Goal: Information Seeking & Learning: Learn about a topic

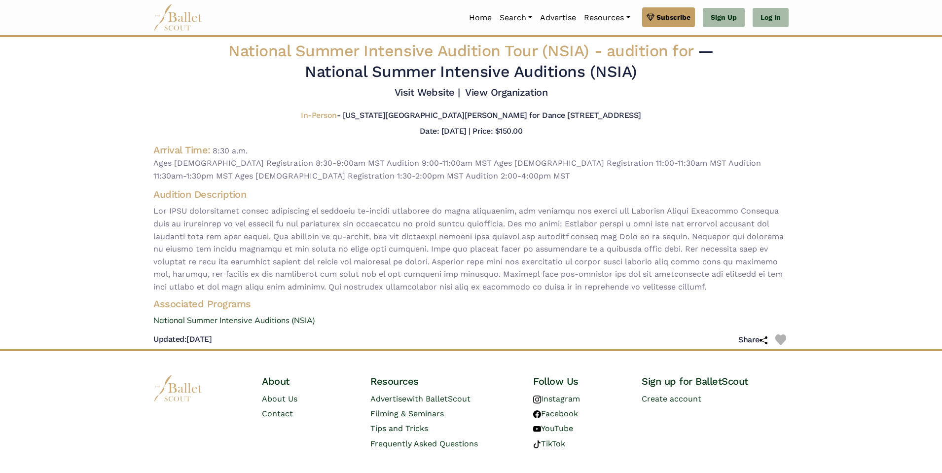
scroll to position [19, 0]
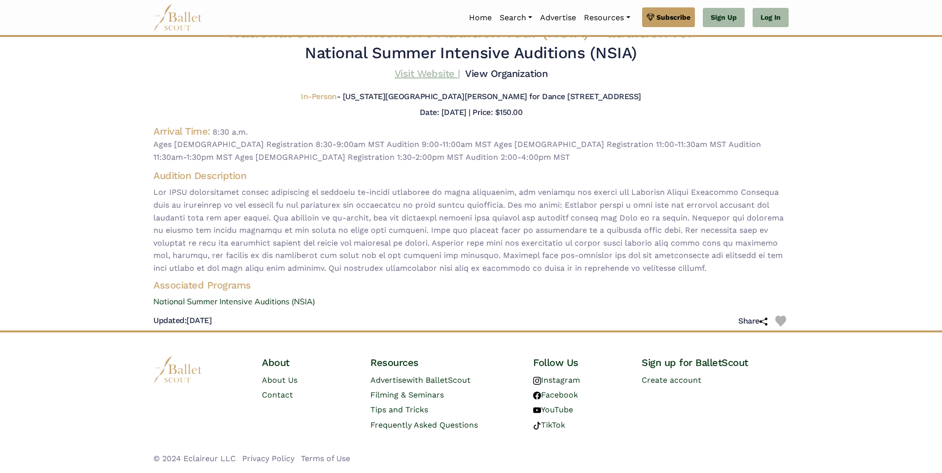
click at [439, 74] on link "Visit Website |" at bounding box center [428, 74] width 66 height 12
click at [508, 72] on link "View Organization" at bounding box center [506, 74] width 82 height 12
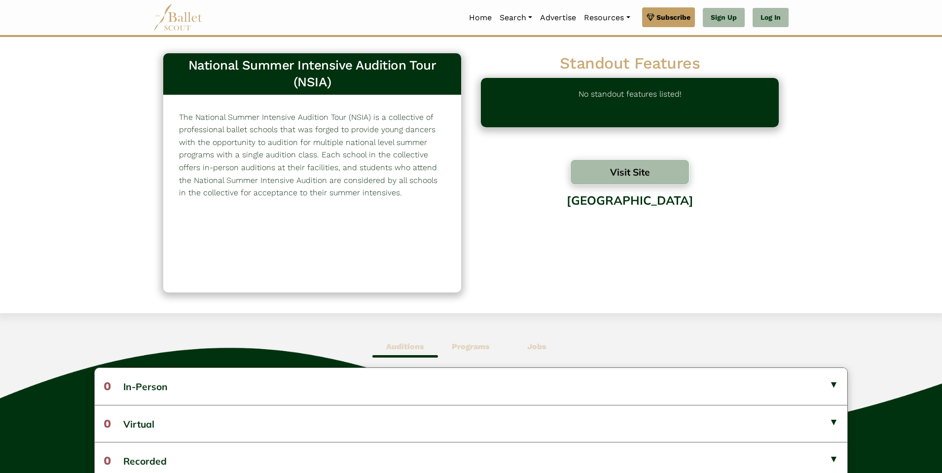
click at [640, 173] on button "Visit Site" at bounding box center [629, 172] width 119 height 26
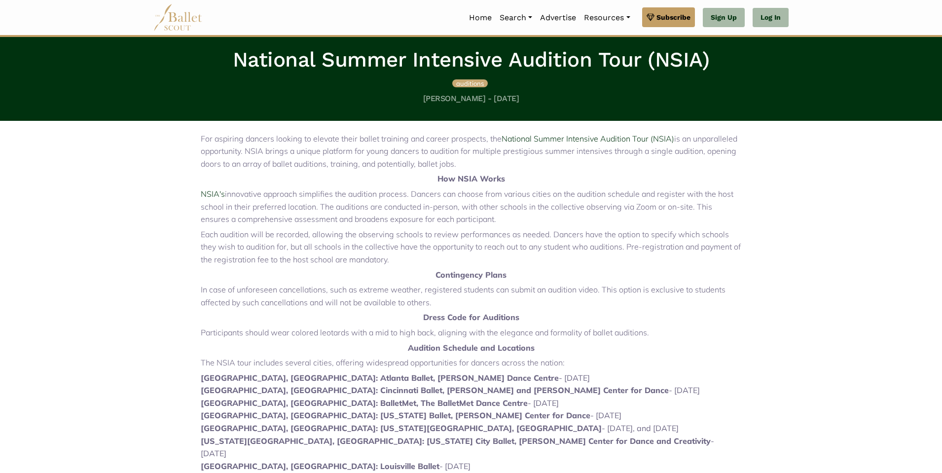
scroll to position [227, 0]
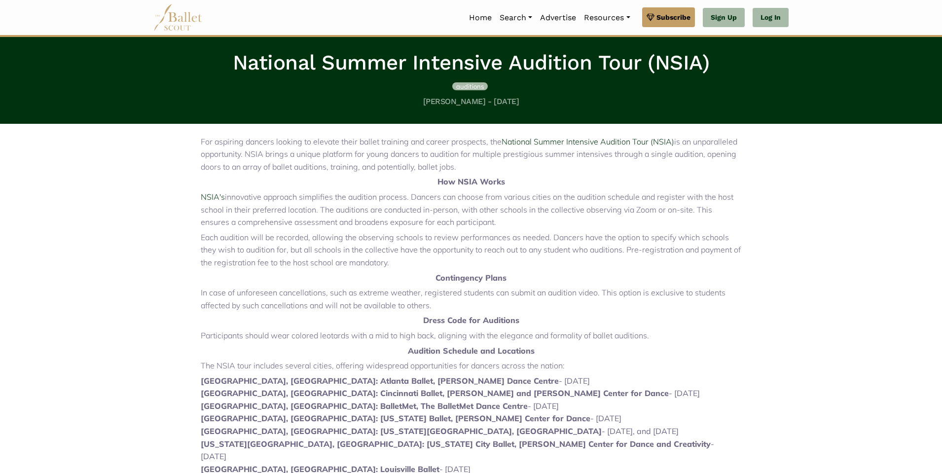
click at [472, 88] on span "auditions" at bounding box center [470, 86] width 28 height 8
